Goal: Information Seeking & Learning: Understand process/instructions

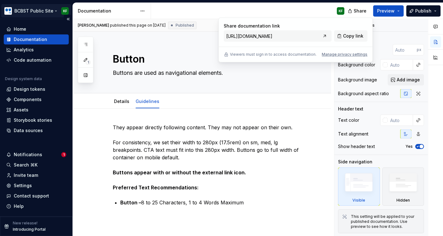
click at [50, 11] on html "BCBST Public Site KF Home Documentation Analytics Code automation Design system…" at bounding box center [221, 118] width 443 height 236
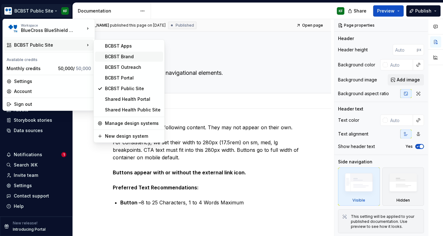
click at [122, 56] on div "BCBST Brand" at bounding box center [133, 56] width 56 height 6
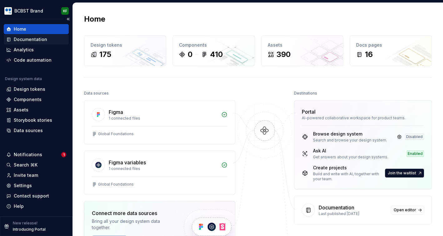
click at [35, 38] on div "Documentation" at bounding box center [30, 39] width 33 height 6
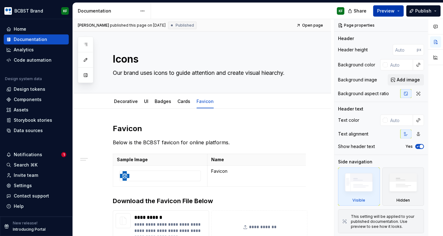
click at [391, 11] on span "Preview" at bounding box center [386, 11] width 18 height 6
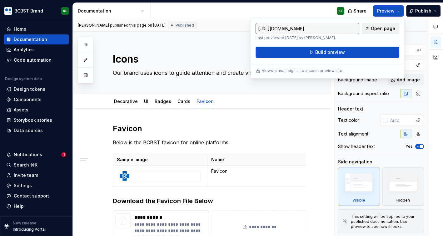
click at [381, 29] on span "Open page" at bounding box center [383, 28] width 24 height 6
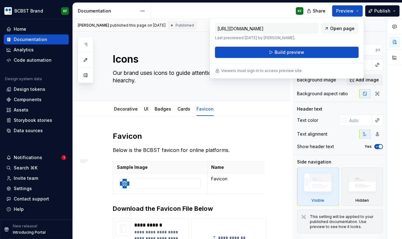
type textarea "*"
